Goal: Download file/media

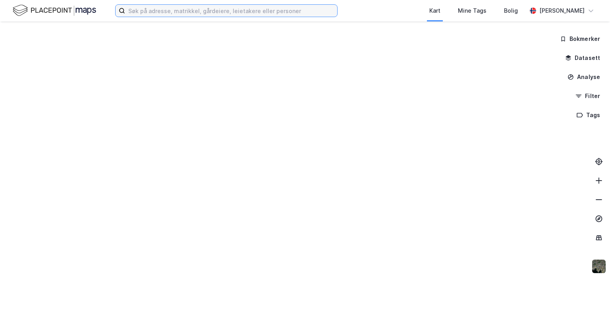
click at [286, 8] on input at bounding box center [231, 11] width 212 height 12
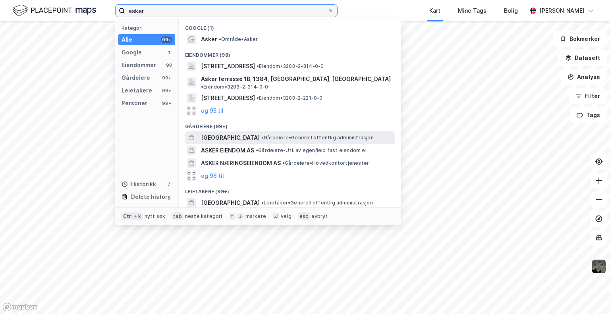
scroll to position [18, 0]
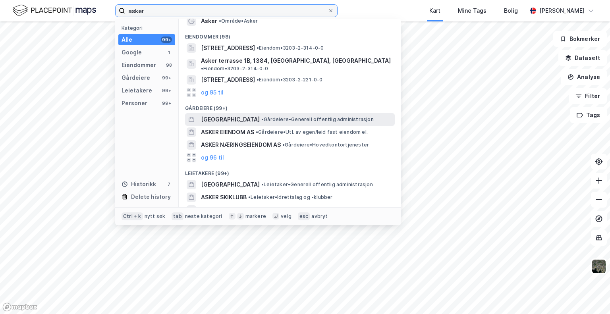
type input "asker"
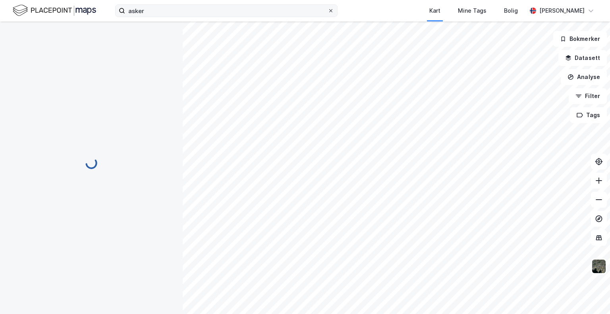
click at [331, 9] on icon at bounding box center [330, 10] width 5 height 5
click at [328, 9] on input "asker" at bounding box center [226, 11] width 202 height 12
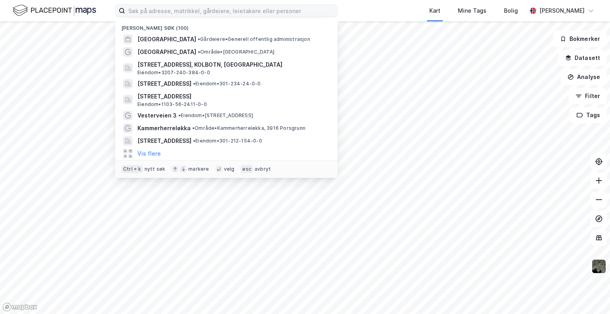
click at [348, 3] on div "Nylige søk (100) [GEOGRAPHIC_DATA] • Gårdeiere • Generell offentlig administras…" at bounding box center [305, 10] width 610 height 21
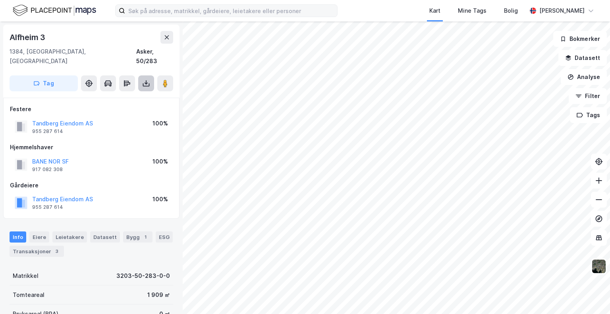
click at [140, 75] on button at bounding box center [146, 83] width 16 height 16
click at [136, 93] on div "Last ned grunnbok" at bounding box center [111, 99] width 85 height 13
